Goal: Navigation & Orientation: Find specific page/section

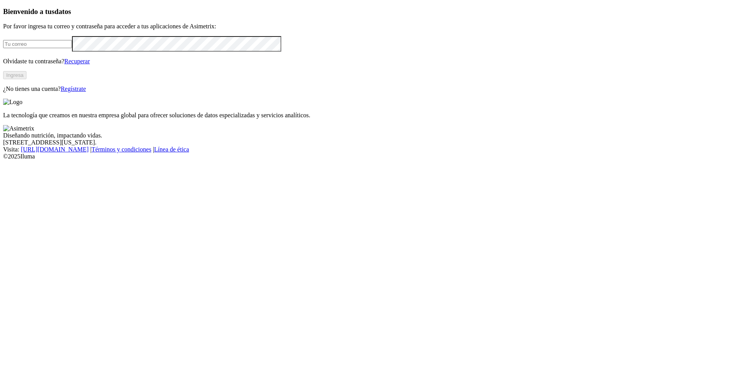
type input "[EMAIL_ADDRESS][DOMAIN_NAME]"
click at [26, 79] on button "Ingresa" at bounding box center [14, 75] width 23 height 8
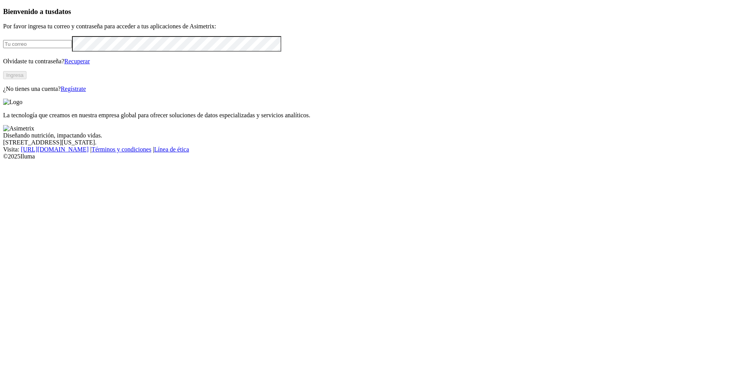
type input "[EMAIL_ADDRESS][DOMAIN_NAME]"
click at [26, 79] on button "Ingresa" at bounding box center [14, 75] width 23 height 8
